Goal: Find specific page/section: Find specific page/section

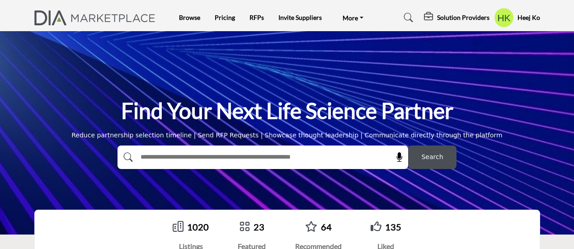
click at [164, 155] on input "text" at bounding box center [244, 158] width 216 height 14
type input "**********"
click at [434, 153] on span "Search" at bounding box center [432, 156] width 22 height 9
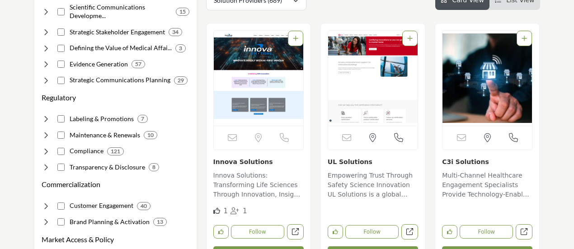
scroll to position [198, 0]
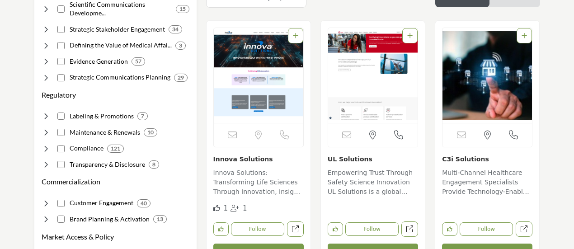
click at [245, 158] on link "Innova Solutions" at bounding box center [243, 159] width 60 height 7
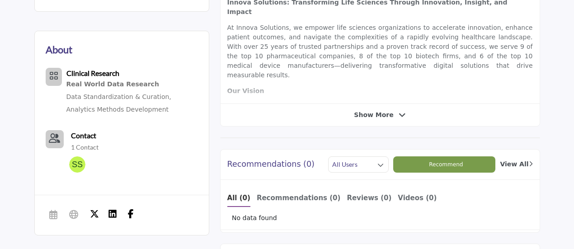
scroll to position [290, 0]
drag, startPoint x: 576, startPoint y: 14, endPoint x: 578, endPoint y: 125, distance: 111.7
